Goal: Information Seeking & Learning: Find specific page/section

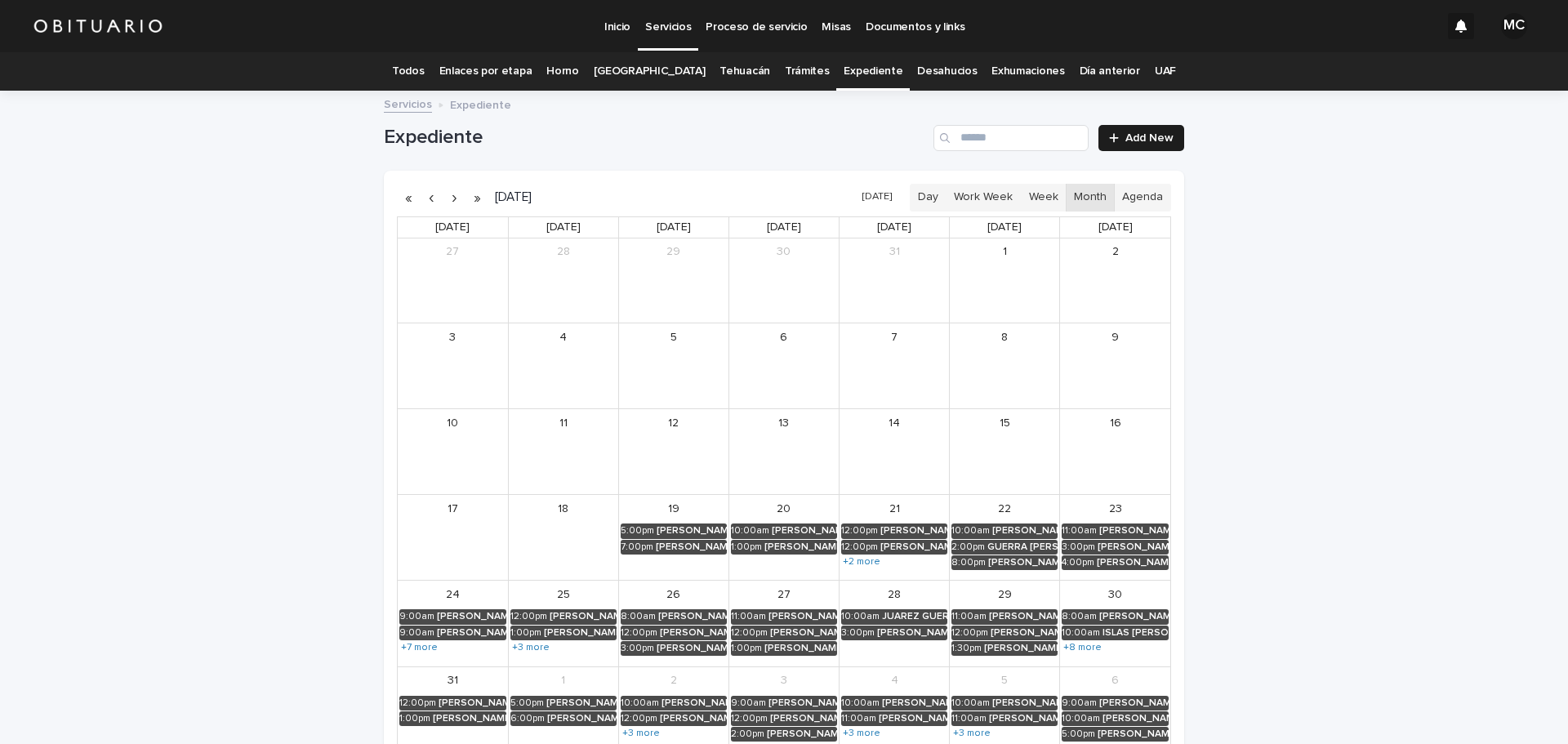
scroll to position [82, 0]
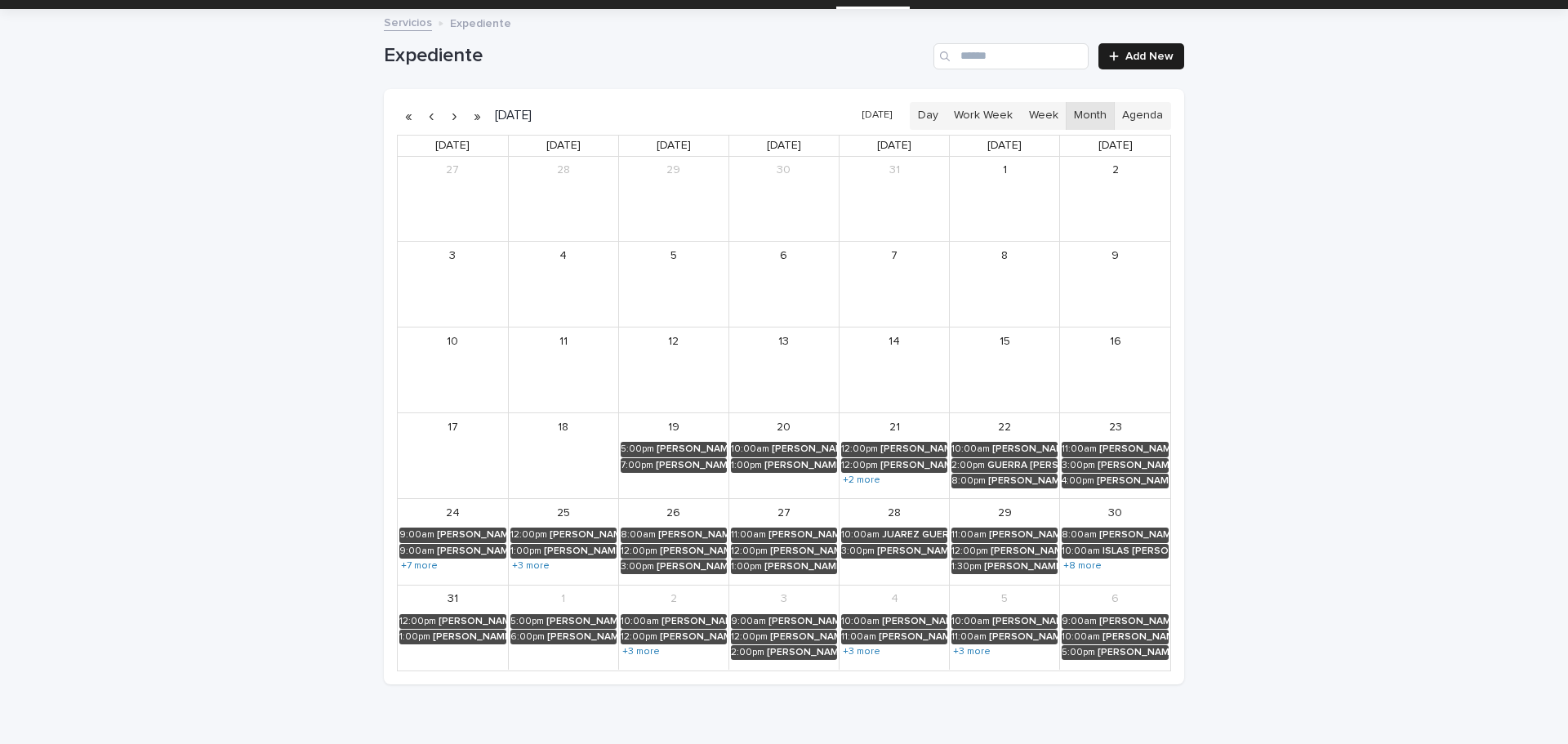
click at [451, 115] on button "button" at bounding box center [454, 116] width 23 height 26
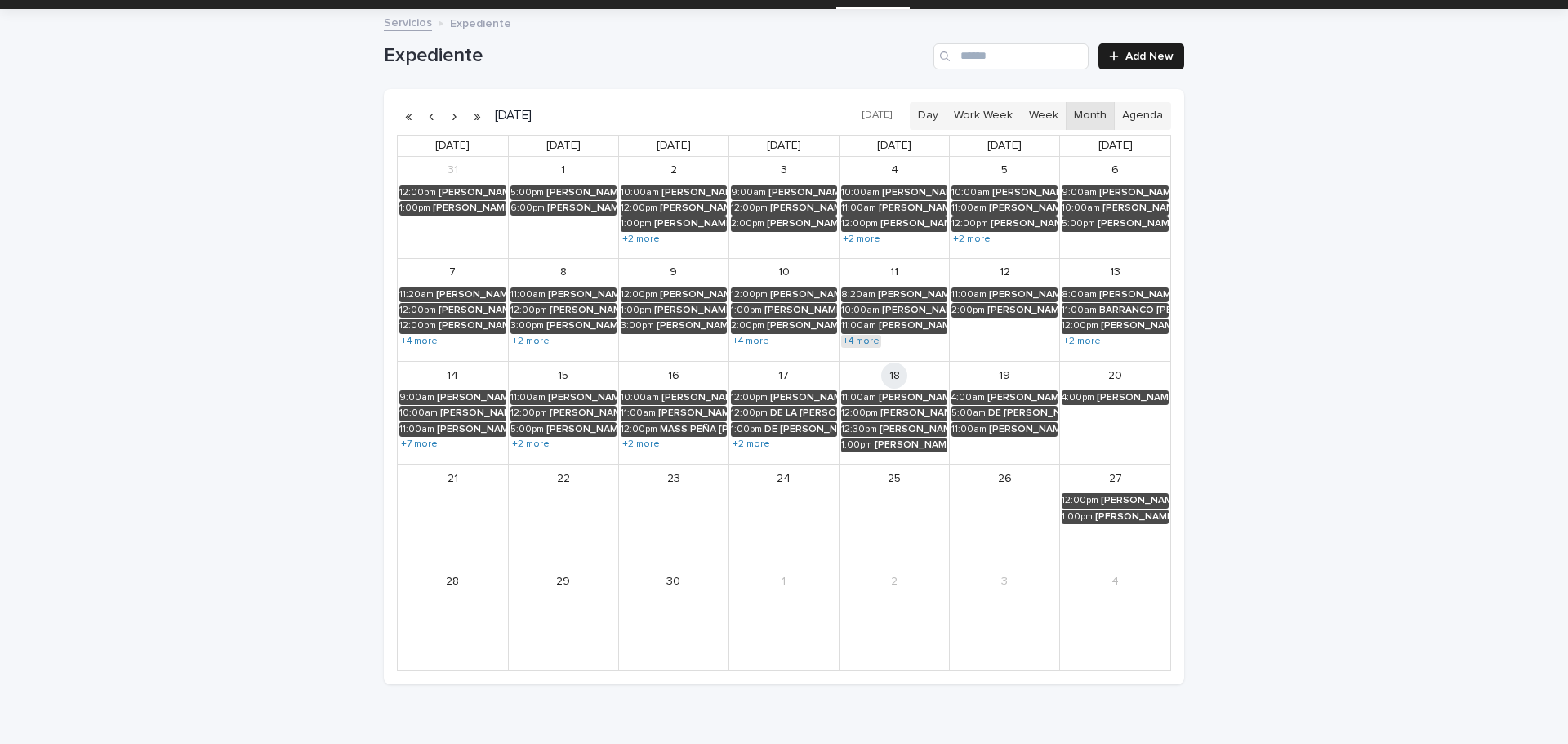
click at [855, 340] on link "+4 more" at bounding box center [861, 342] width 40 height 13
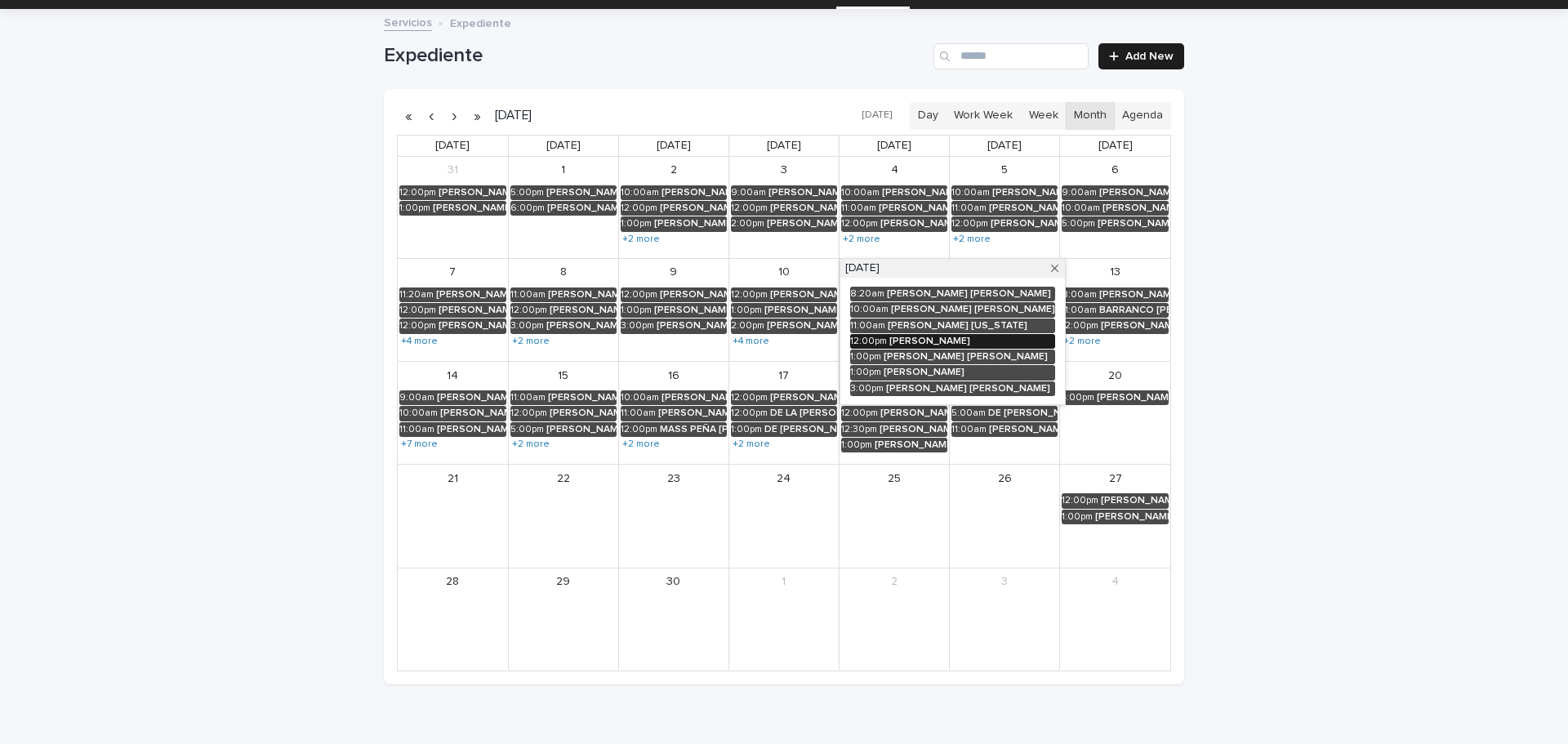
click at [919, 344] on div "[PERSON_NAME]" at bounding box center [972, 342] width 166 height 11
click at [830, 370] on button "See Details" at bounding box center [939, 366] width 219 height 27
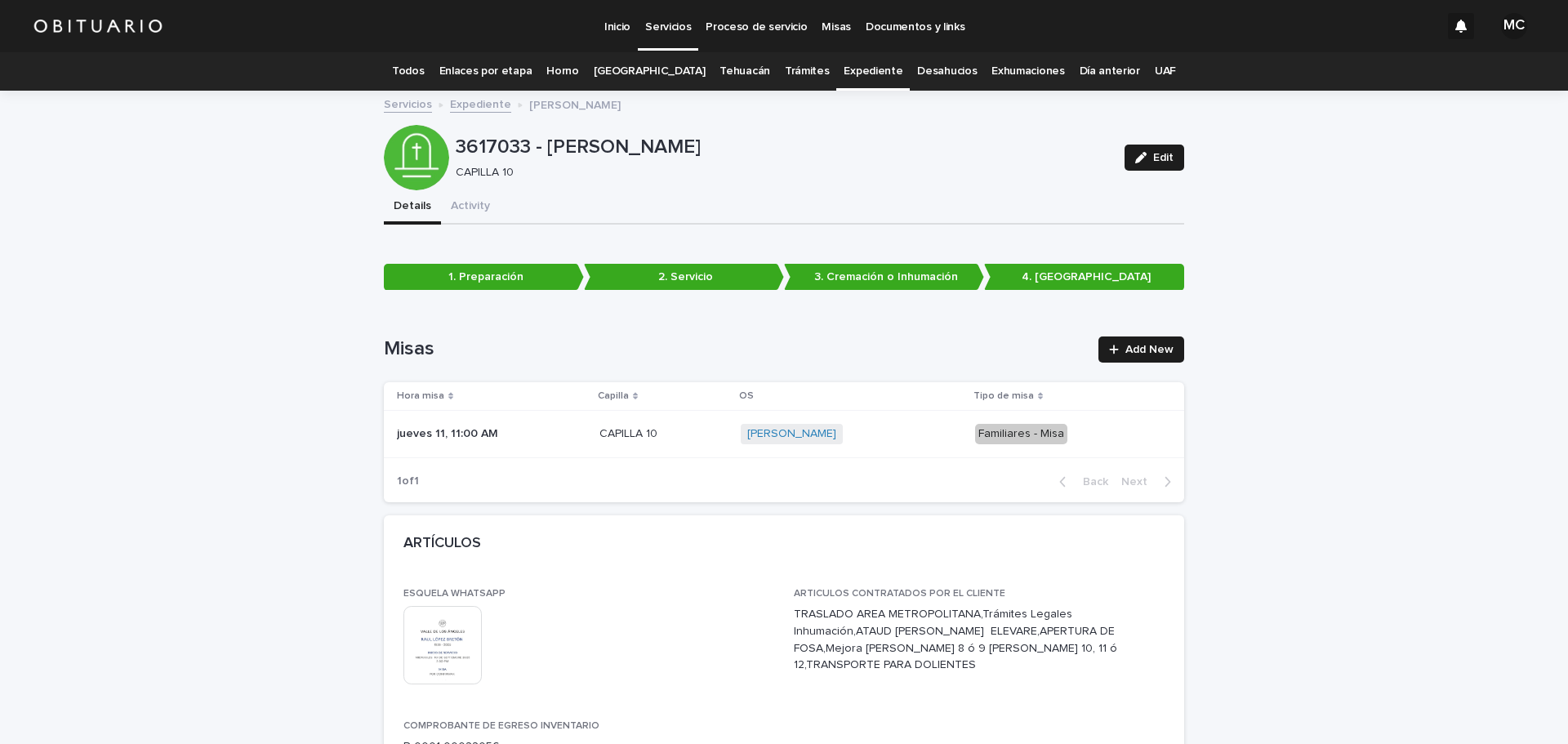
click at [470, 103] on link "Expediente" at bounding box center [480, 103] width 61 height 19
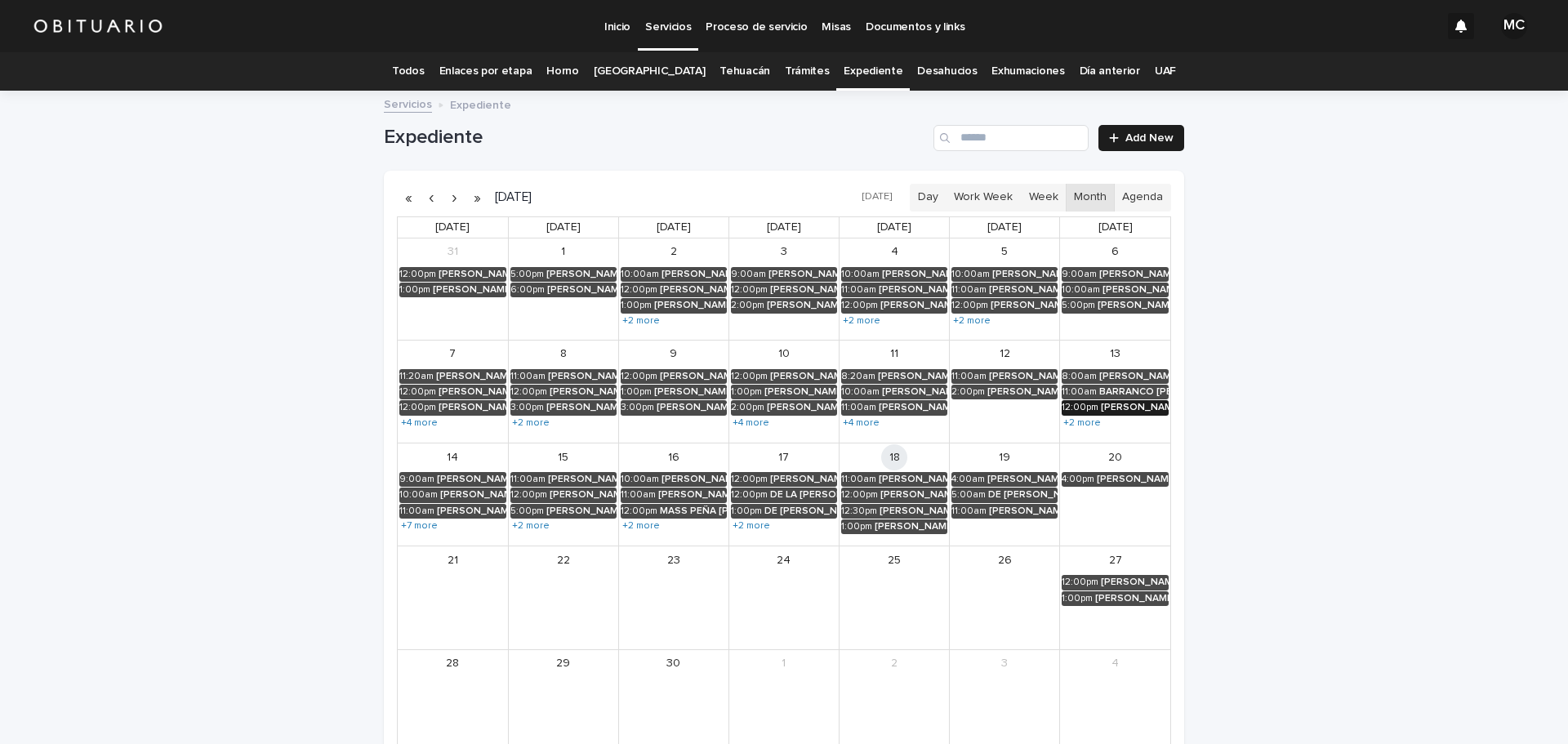
click at [1102, 407] on div "[PERSON_NAME] [PERSON_NAME]" at bounding box center [1134, 408] width 68 height 11
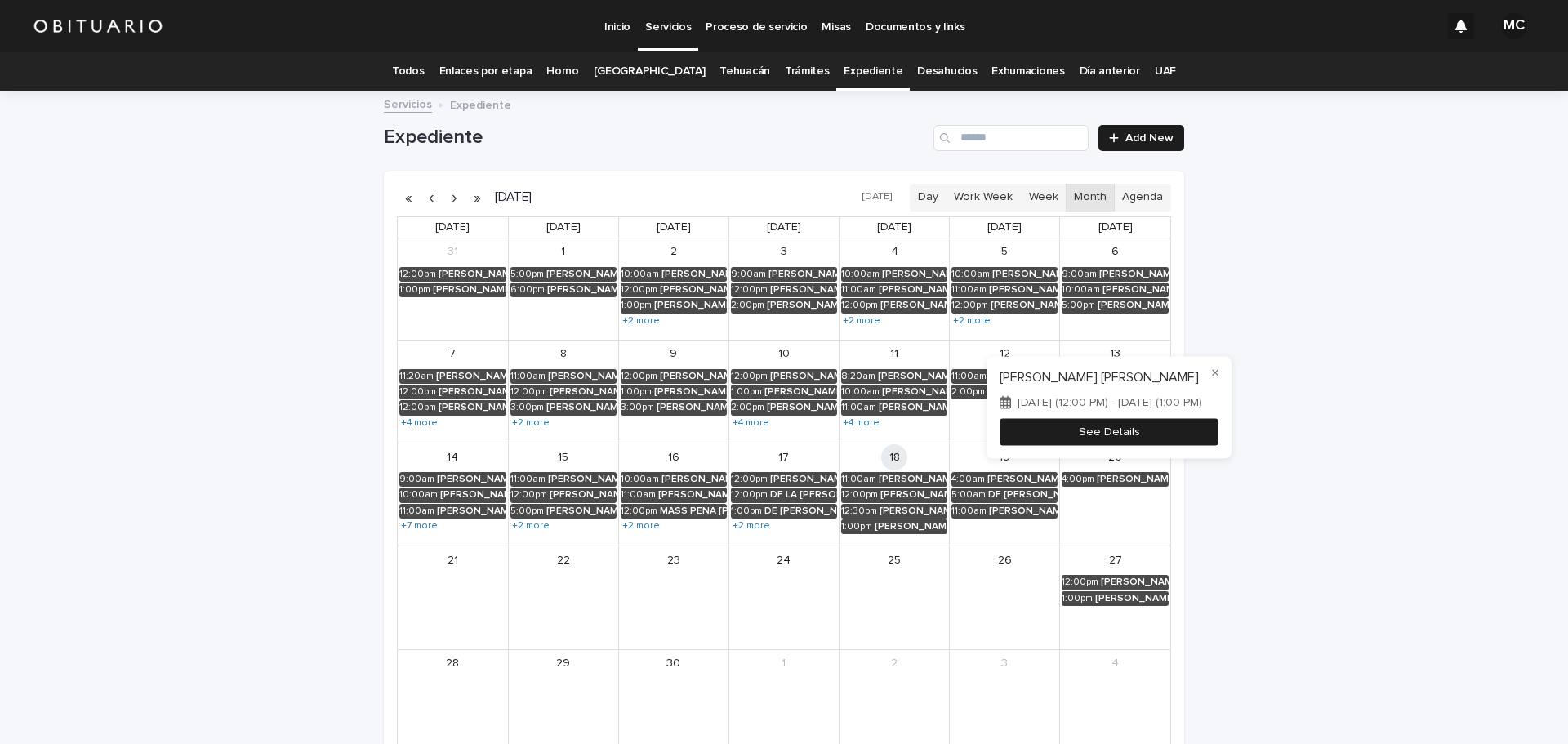
click at [1106, 437] on button "See Details" at bounding box center [1108, 432] width 219 height 27
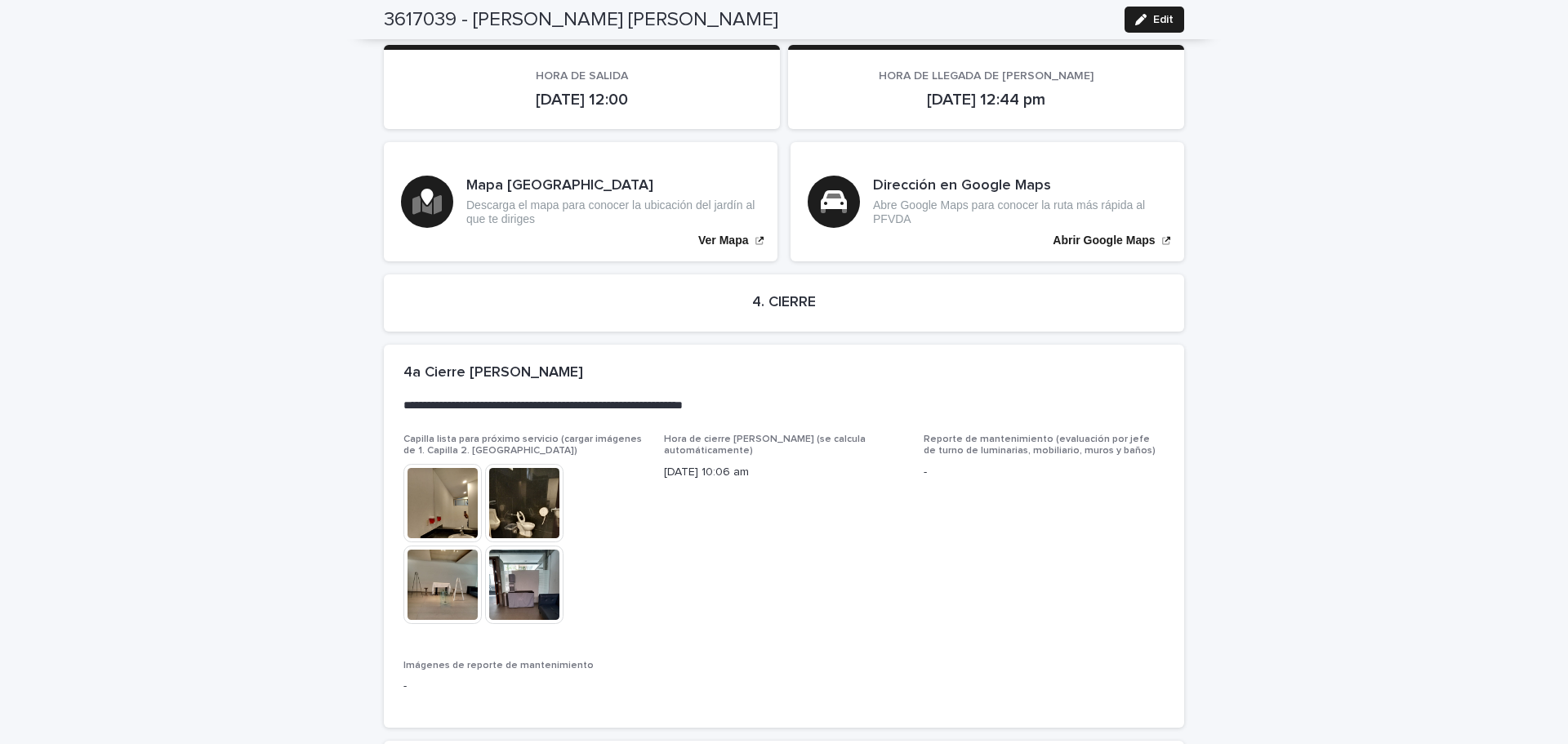
scroll to position [3711, 0]
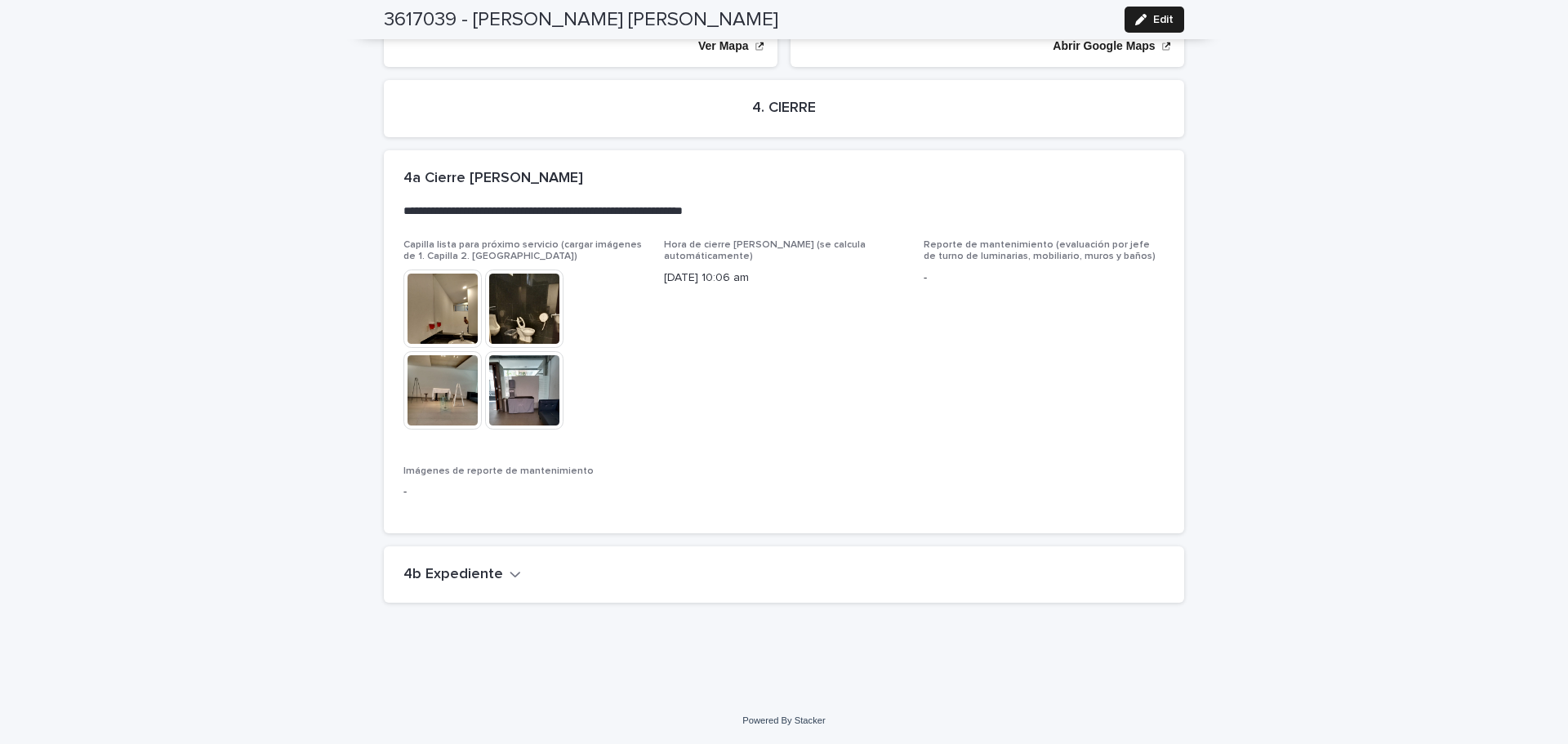
click at [510, 567] on icon "button" at bounding box center [516, 575] width 11 height 15
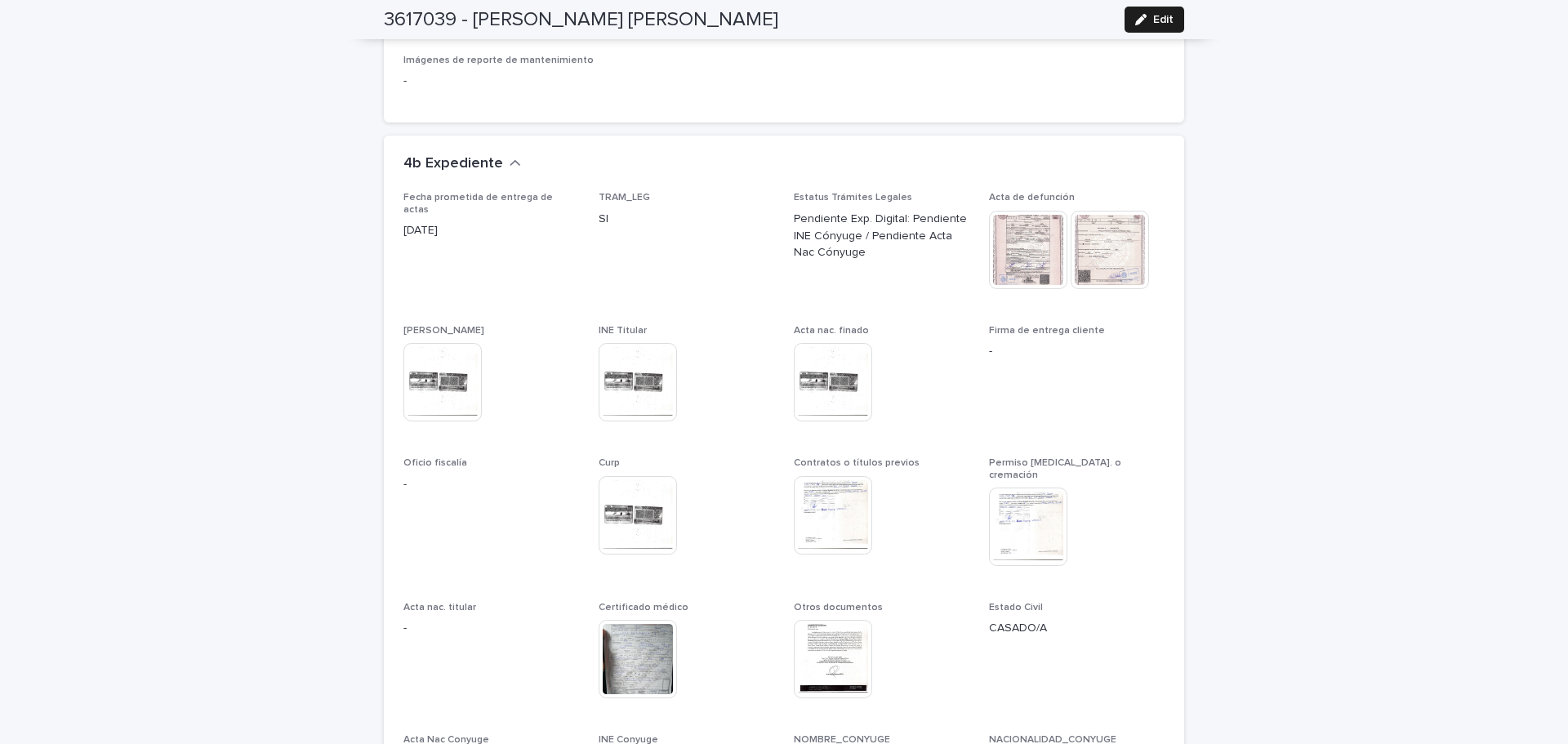
scroll to position [4405, 0]
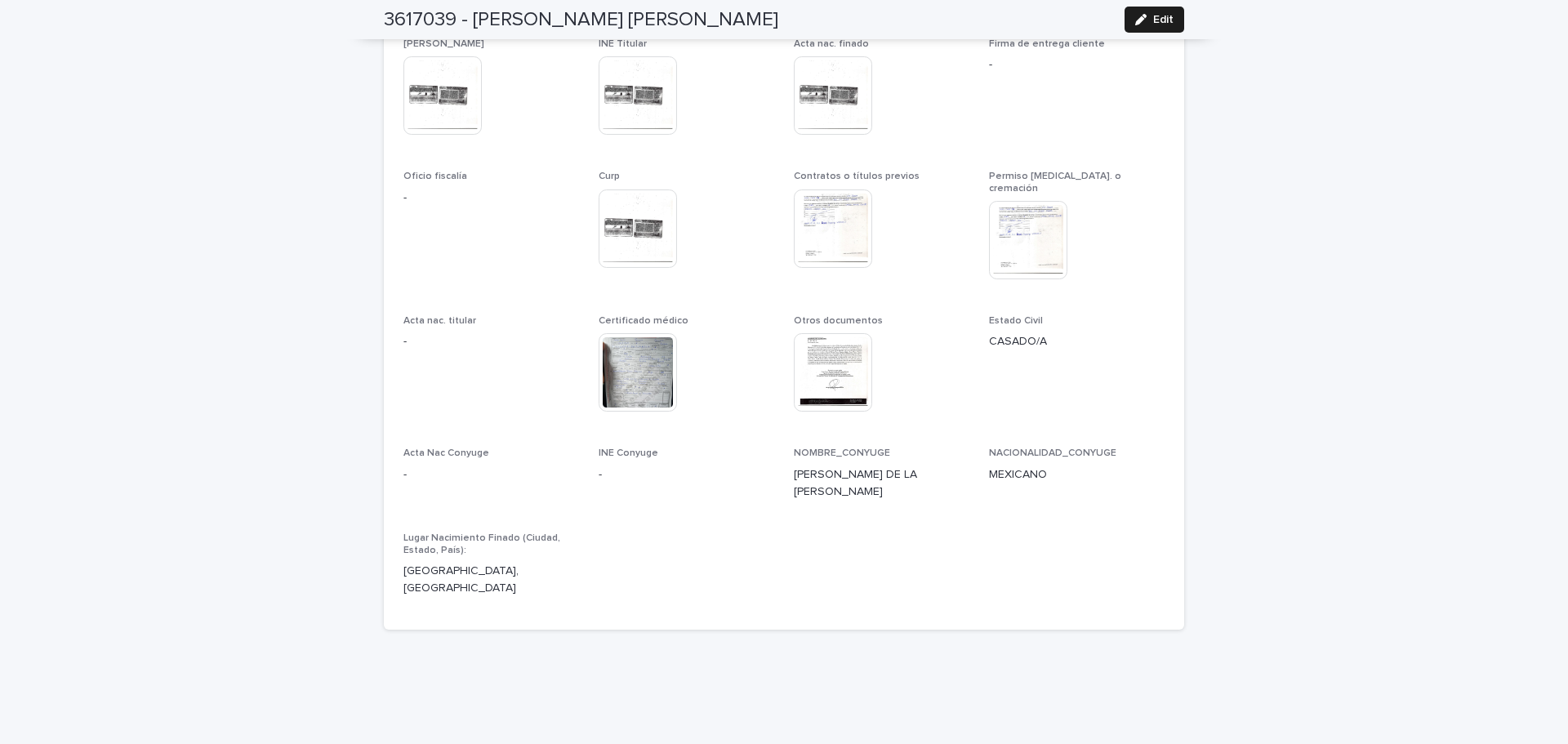
click at [828, 227] on img at bounding box center [833, 229] width 78 height 78
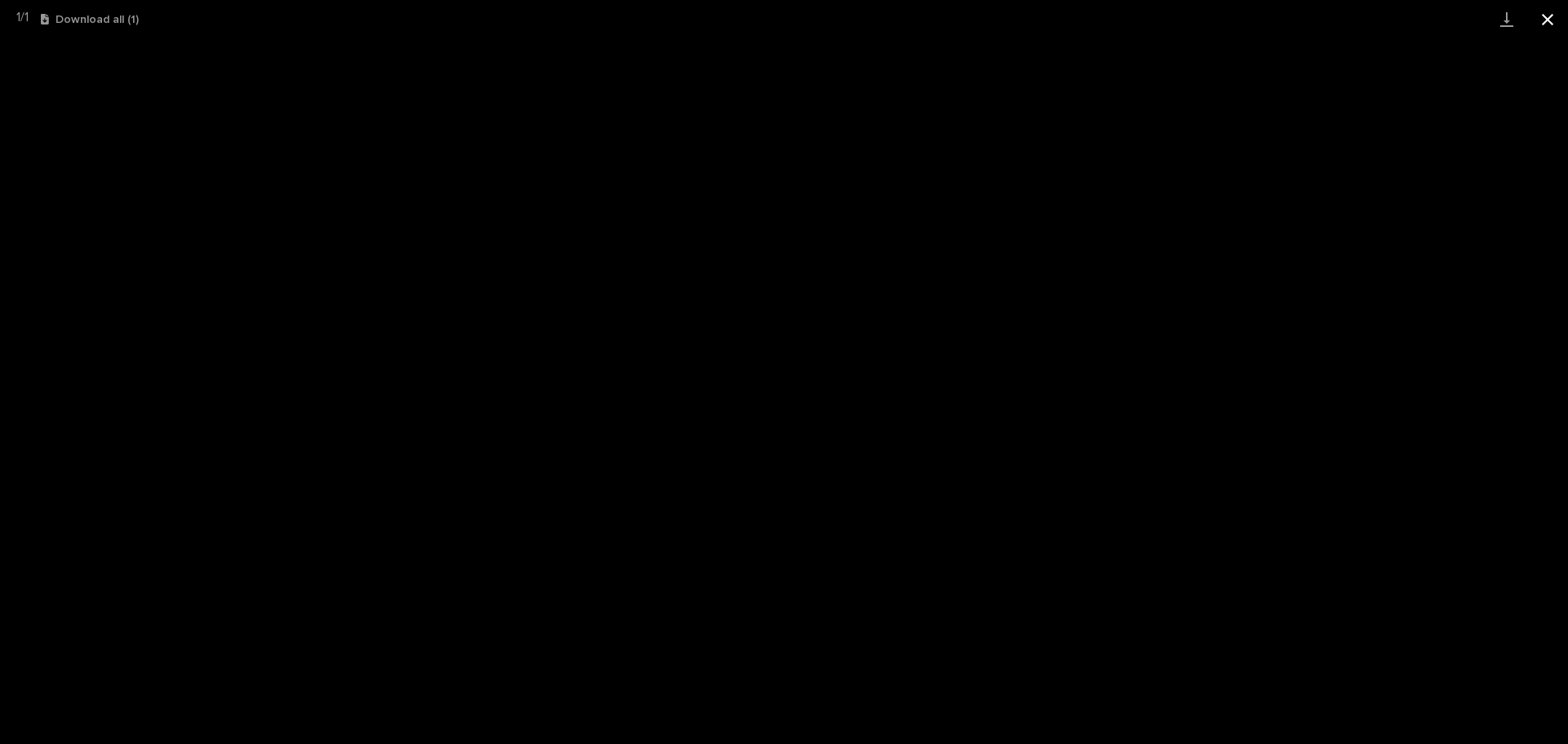
click at [1551, 30] on button "Close gallery" at bounding box center [1548, 19] width 41 height 38
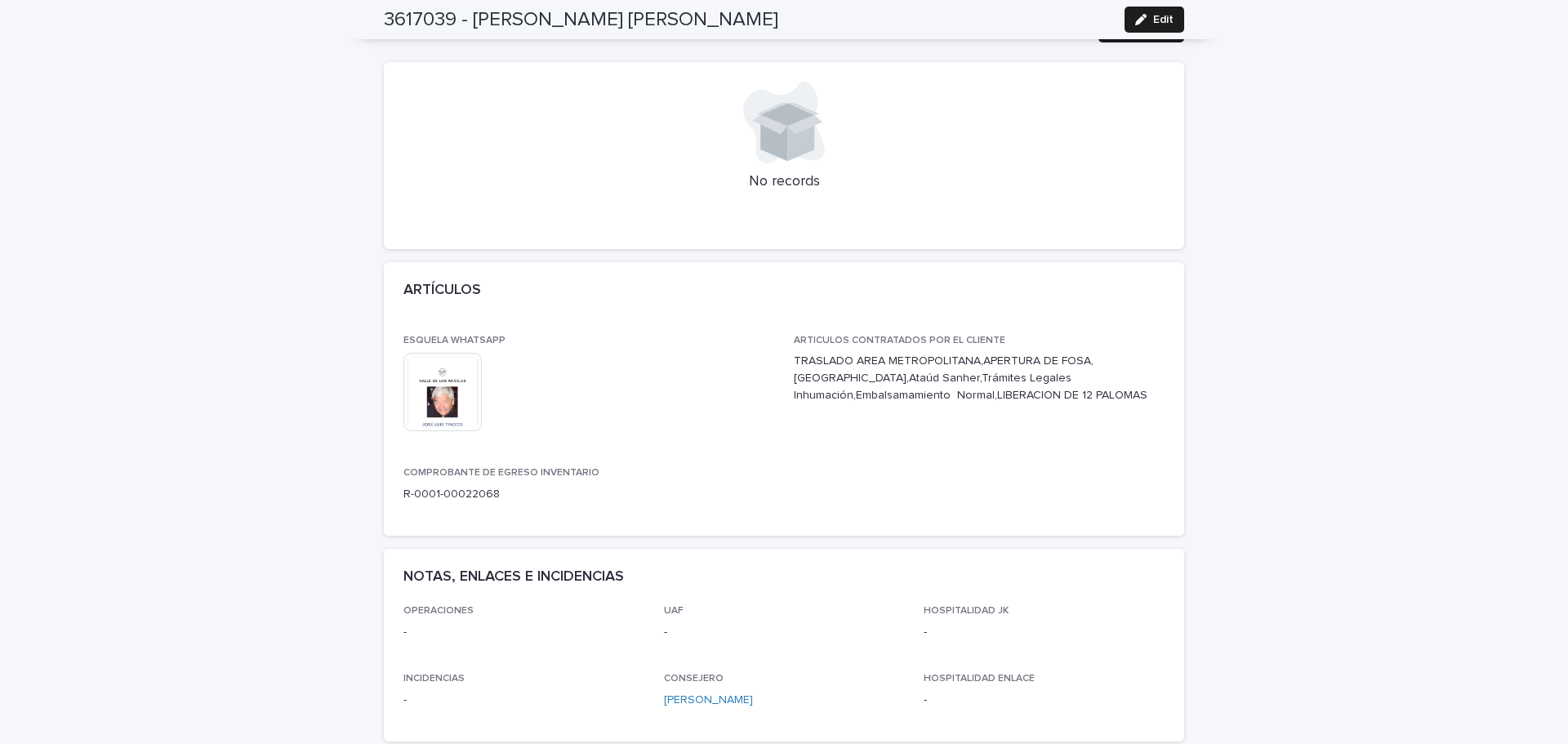
scroll to position [0, 0]
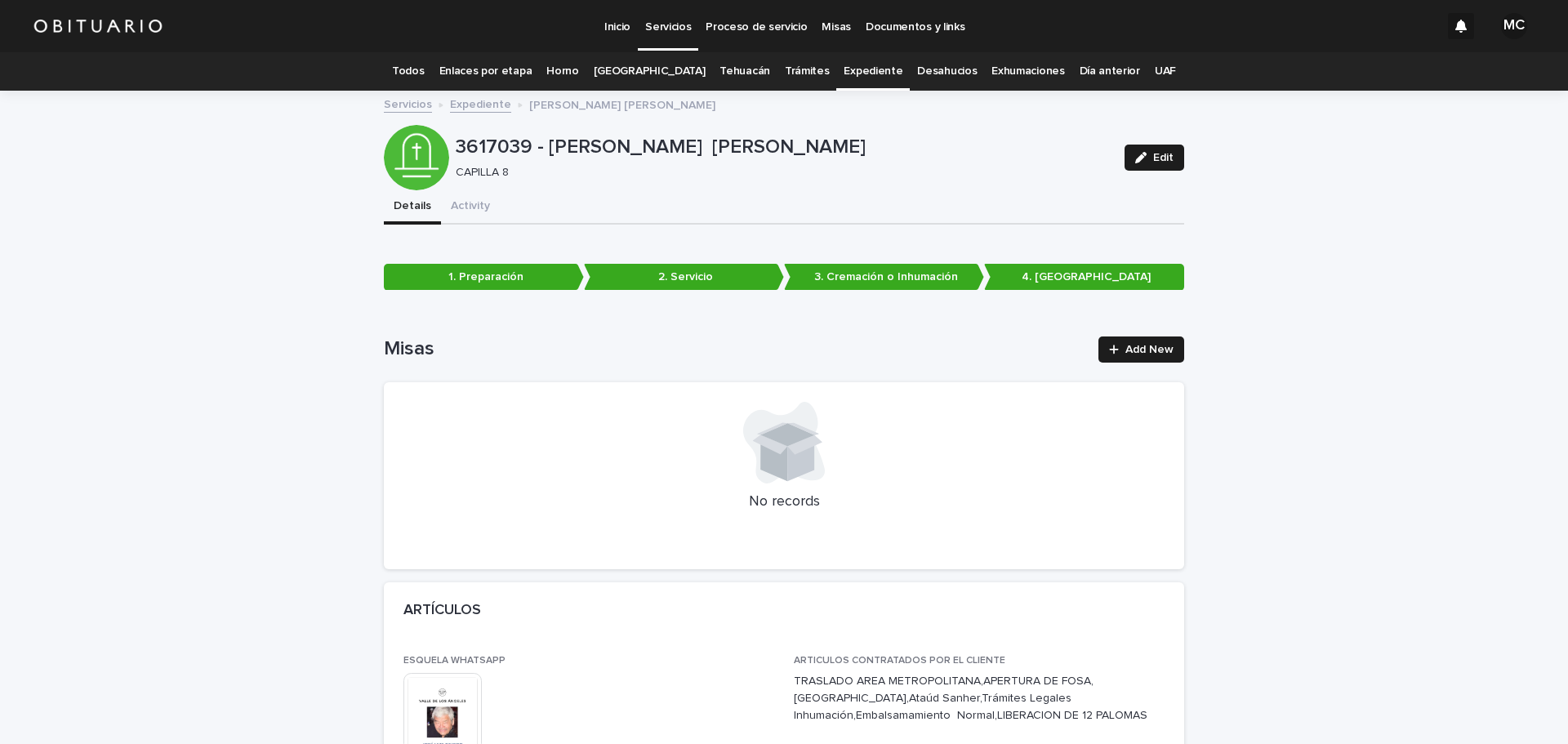
click at [483, 108] on link "Expediente" at bounding box center [480, 103] width 61 height 19
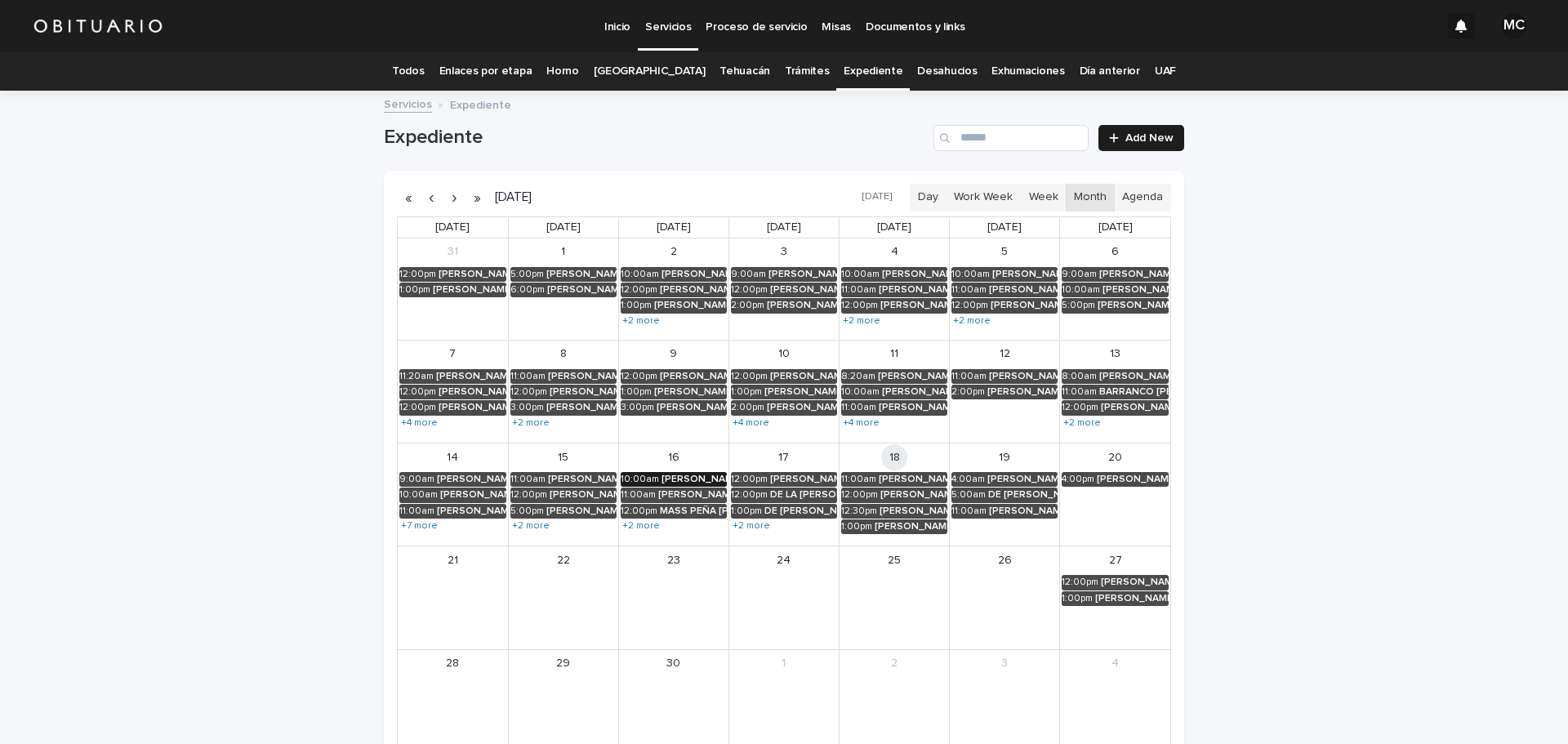
click at [646, 480] on div "10:00am" at bounding box center [639, 480] width 38 height 11
click at [650, 511] on button "See Details" at bounding box center [666, 504] width 219 height 27
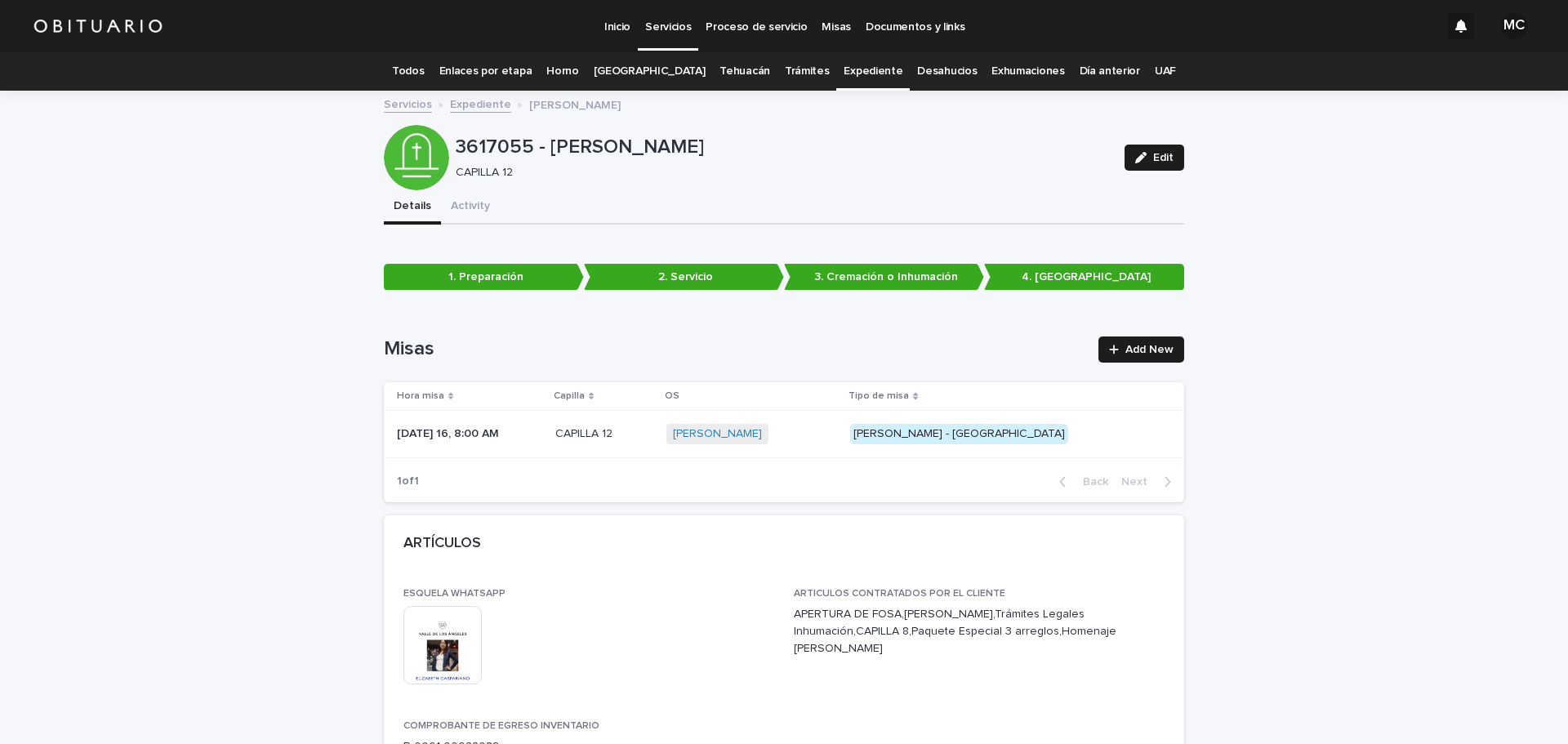
scroll to position [245, 0]
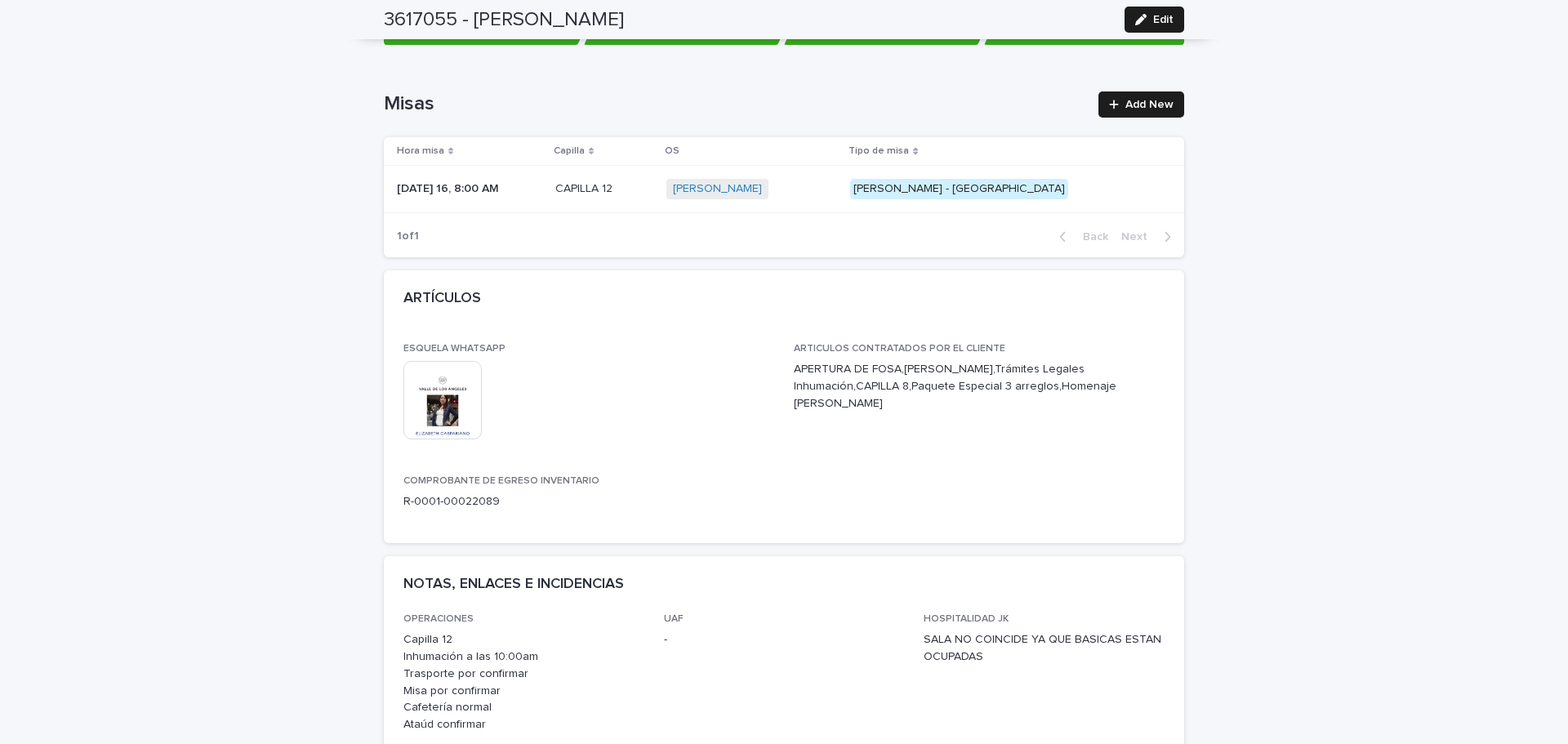
click at [455, 412] on img at bounding box center [442, 400] width 78 height 78
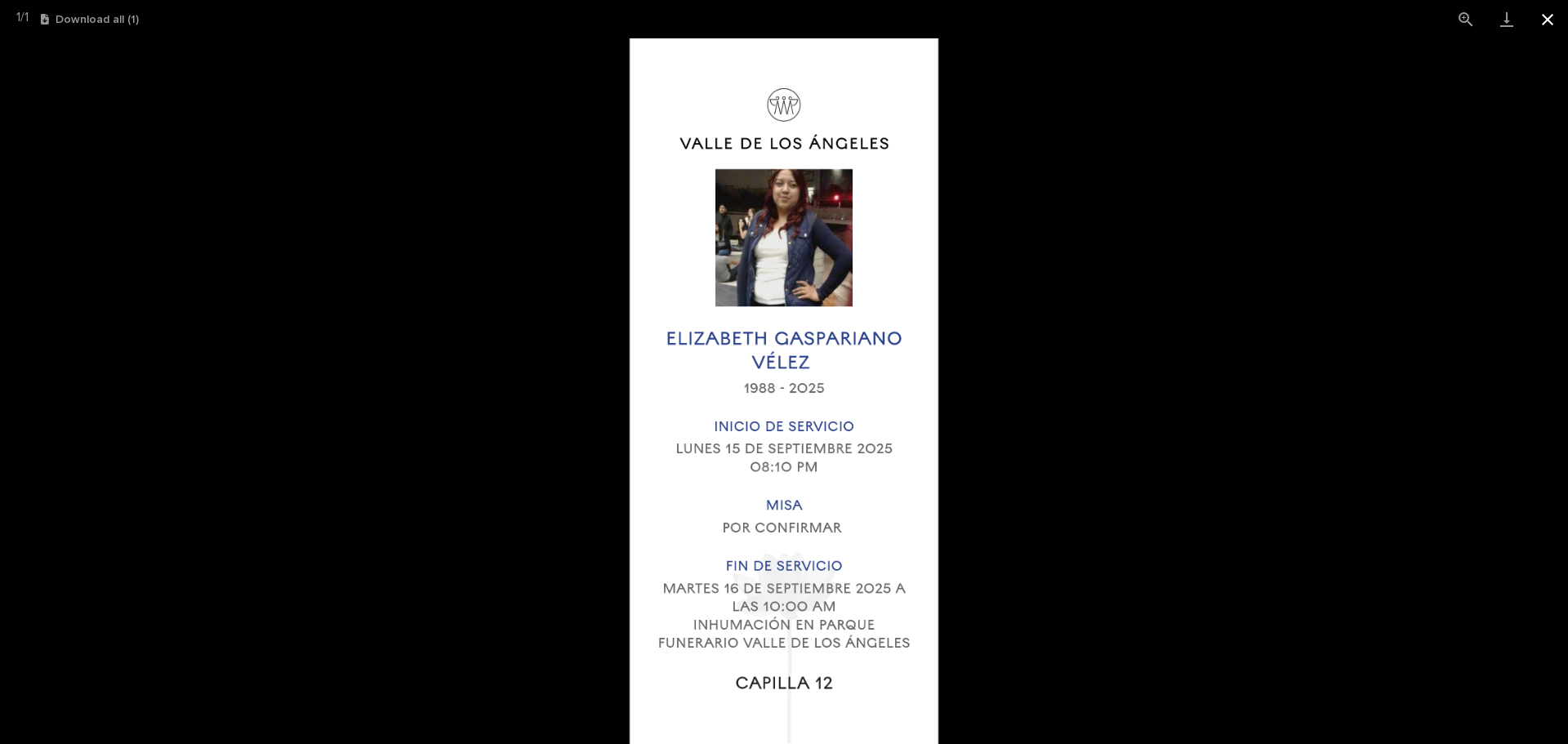
click at [1554, 26] on button "Close gallery" at bounding box center [1548, 19] width 41 height 38
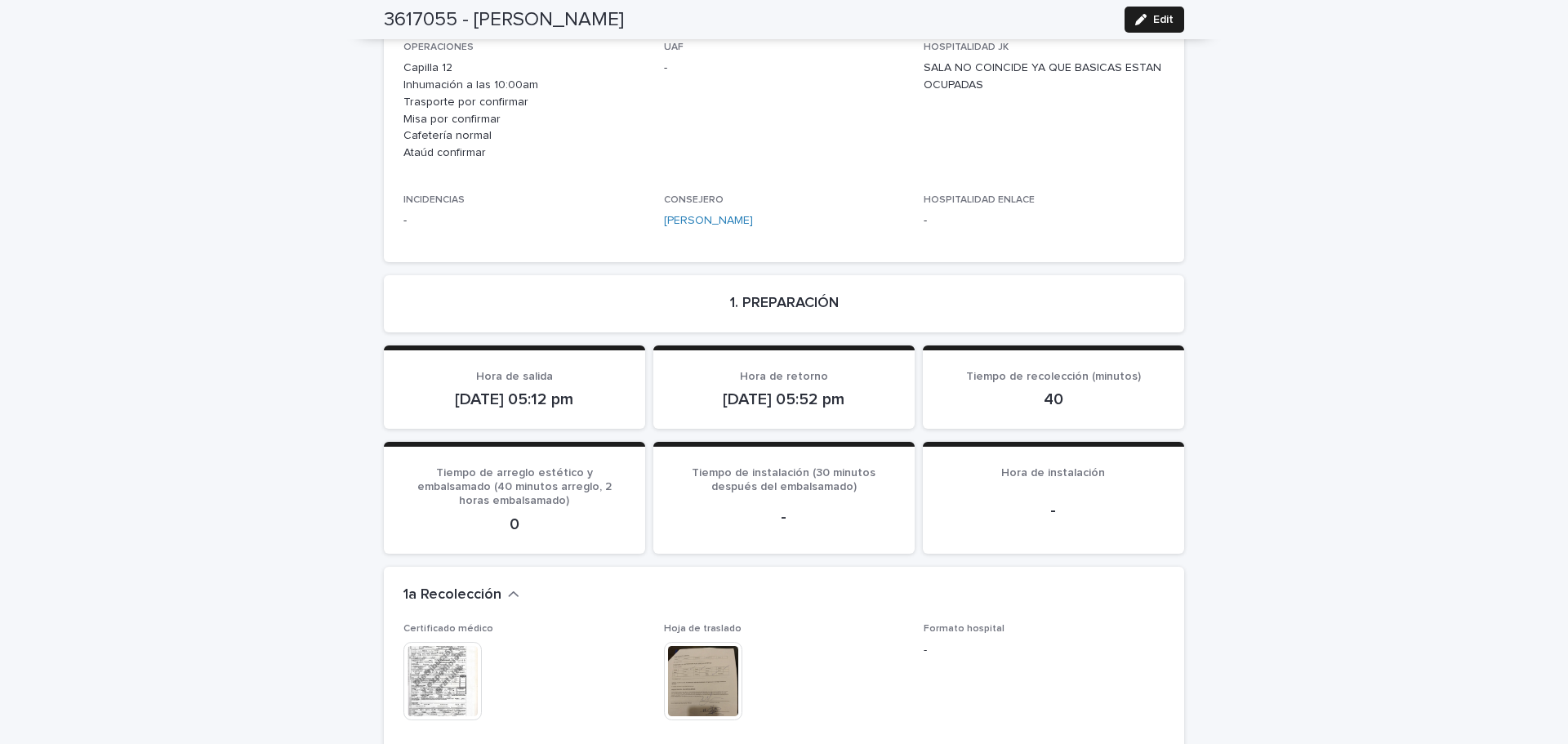
scroll to position [899, 0]
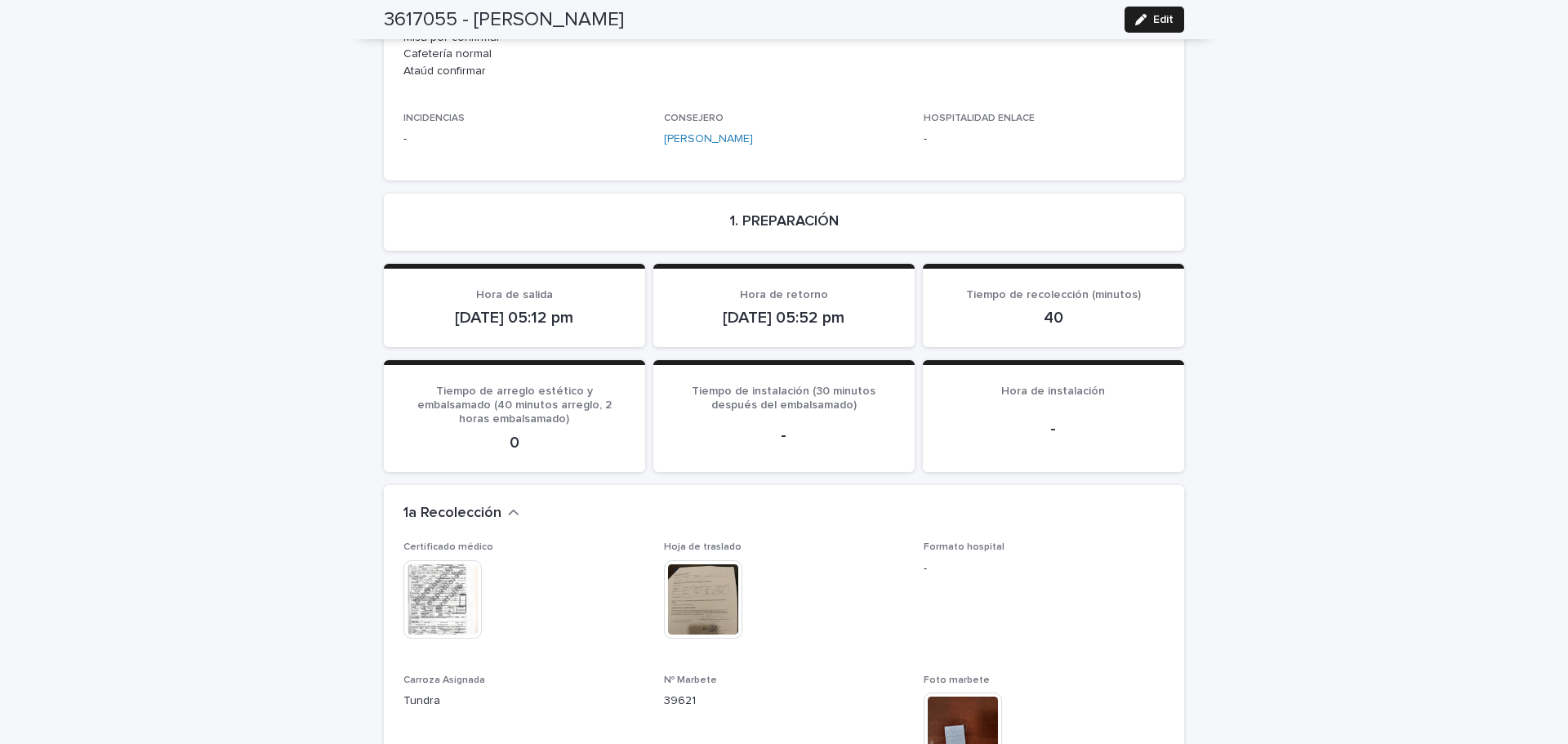
click at [447, 592] on img at bounding box center [442, 600] width 78 height 78
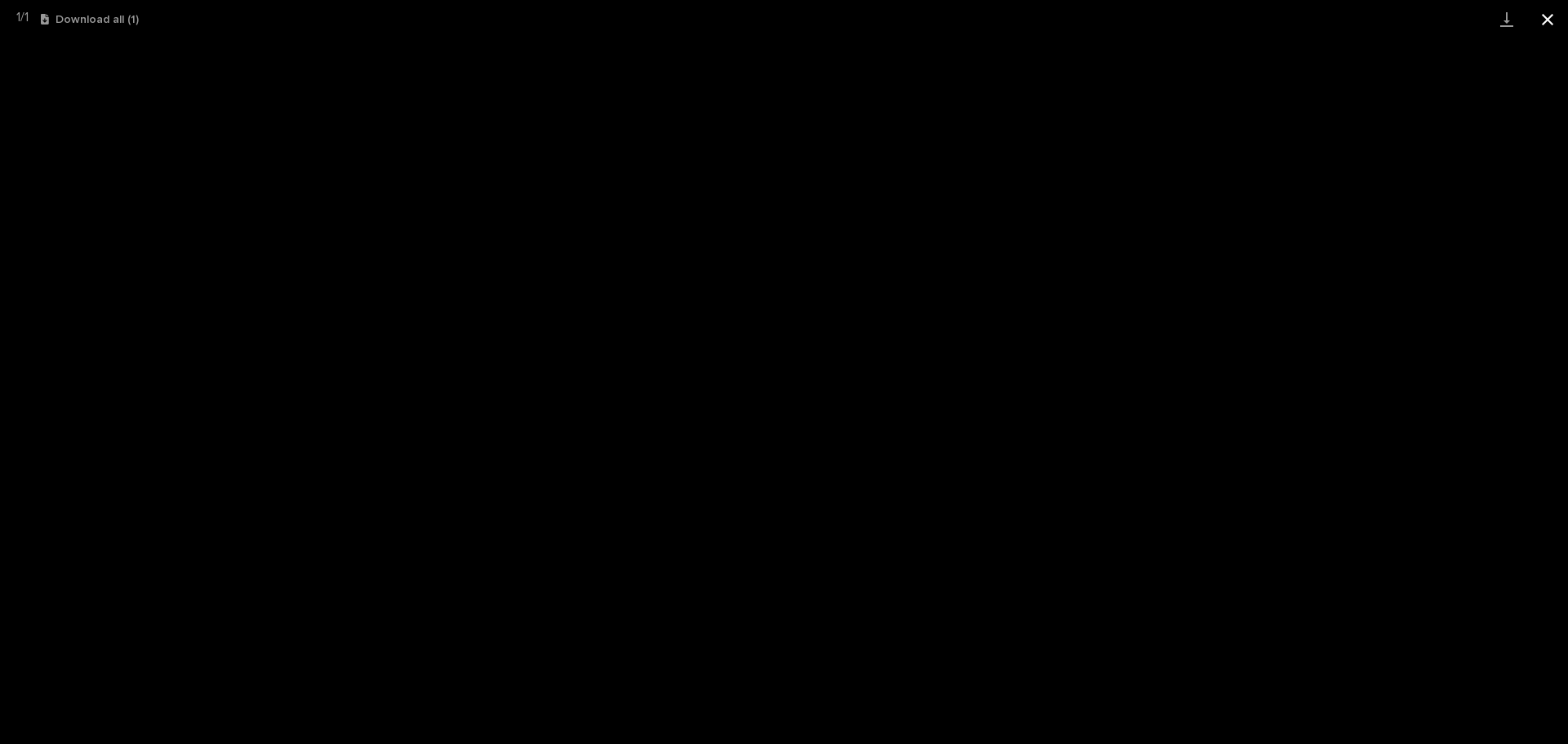
click at [1545, 26] on button "Close gallery" at bounding box center [1548, 19] width 41 height 38
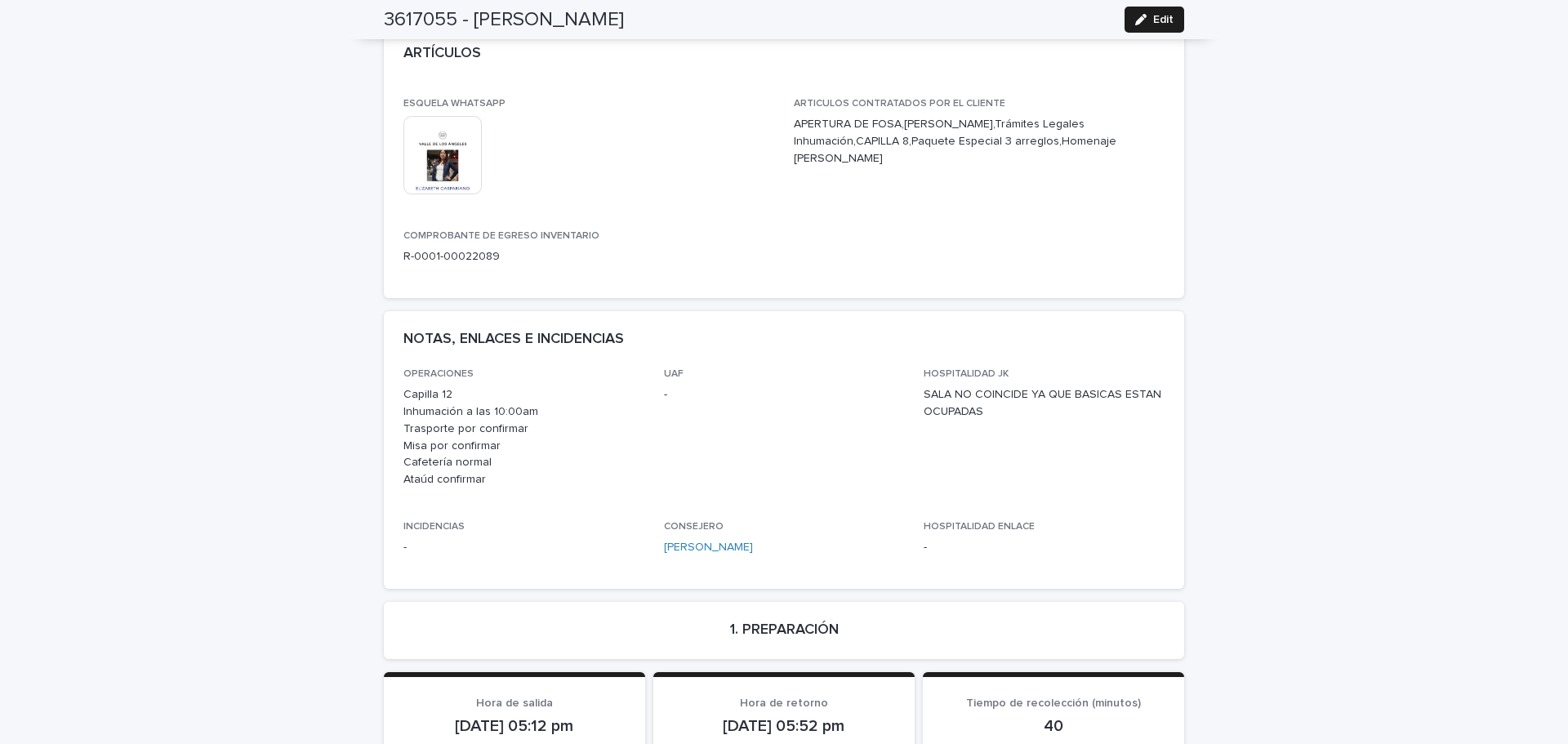
scroll to position [0, 0]
